Goal: Information Seeking & Learning: Learn about a topic

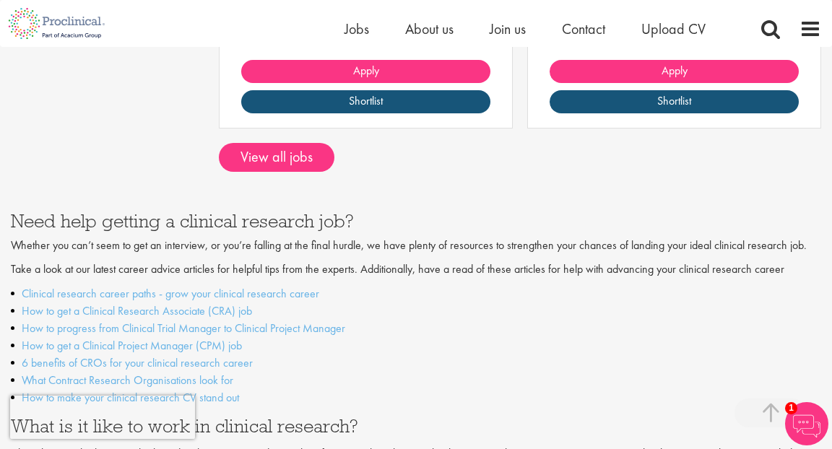
scroll to position [2246, 0]
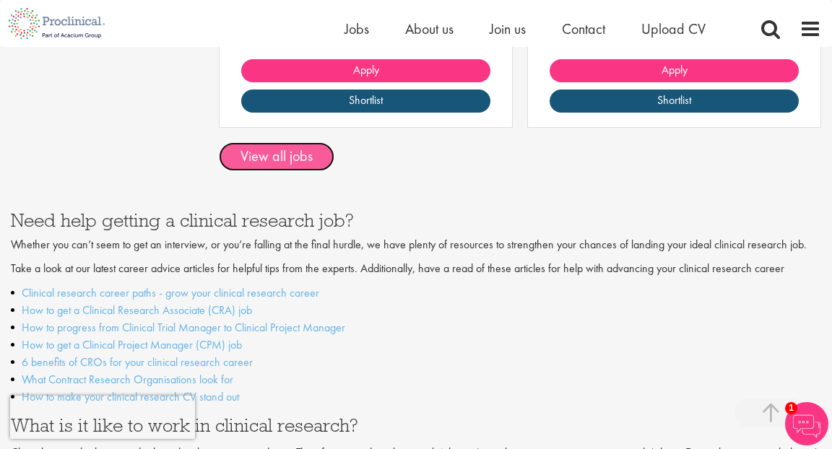
click at [311, 154] on link "View all jobs" at bounding box center [276, 156] width 115 height 29
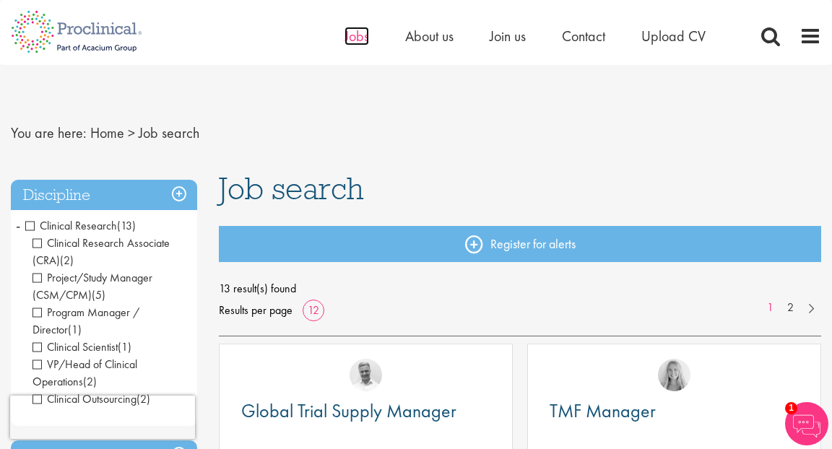
click at [359, 36] on span "Jobs" at bounding box center [356, 36] width 25 height 19
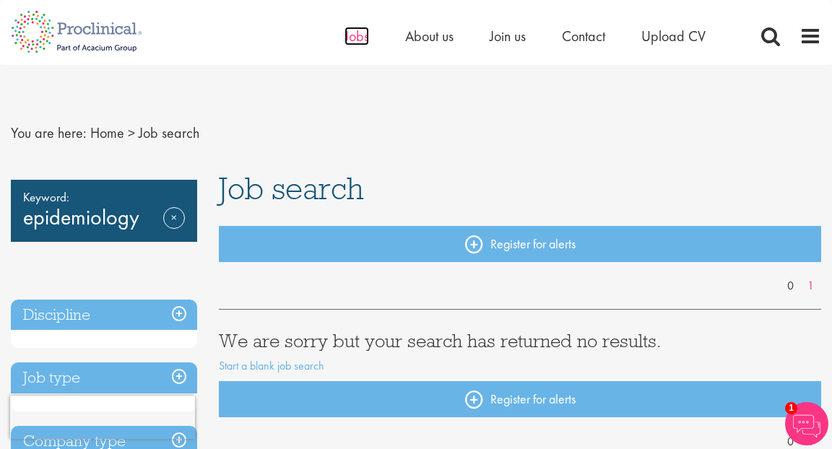
click at [360, 36] on span "Jobs" at bounding box center [356, 36] width 25 height 19
